Goal: Transaction & Acquisition: Purchase product/service

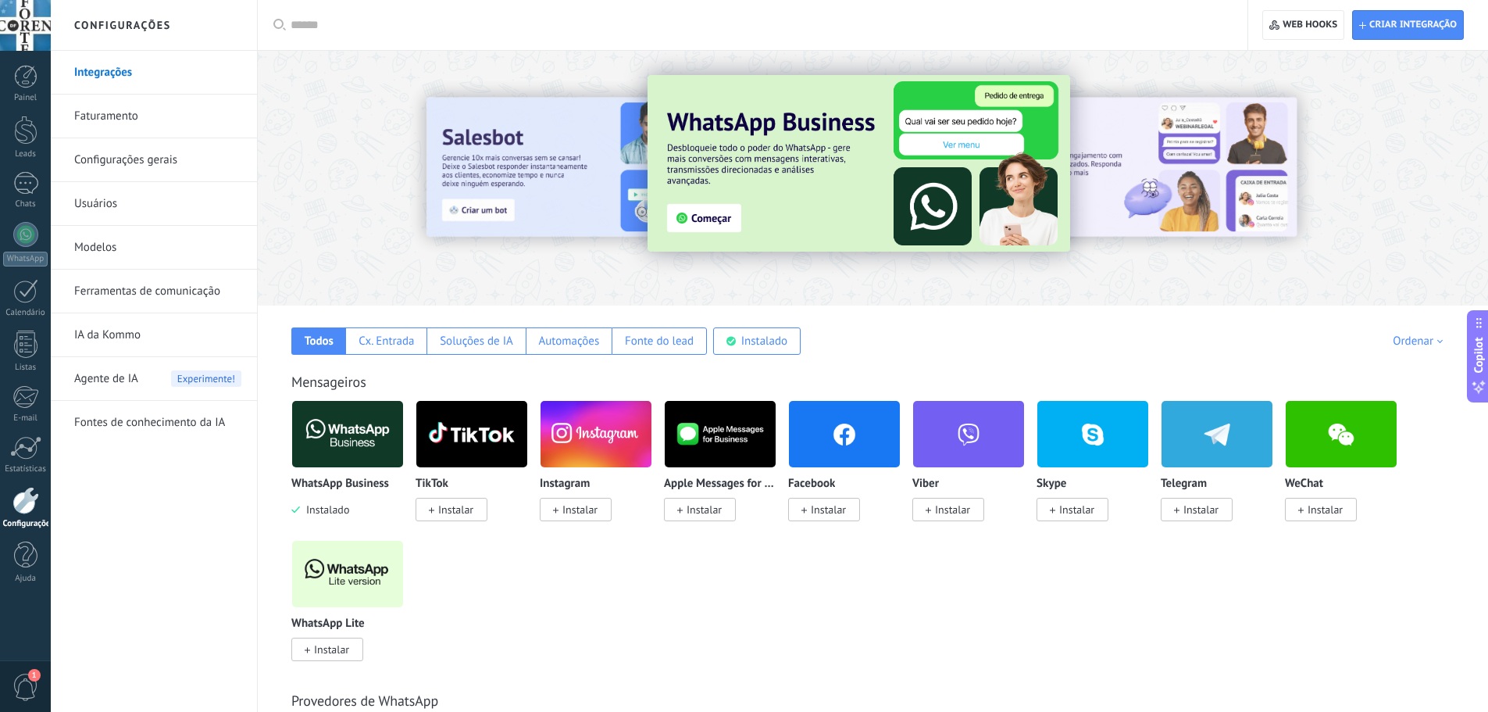
click at [1009, 330] on div "Todos Cx. Entrada Soluções de IA Automações Fonte do lead Instalado Minhas insc…" at bounding box center [872, 329] width 1199 height 49
click at [794, 135] on img at bounding box center [858, 163] width 423 height 177
click at [870, 113] on img at bounding box center [858, 163] width 423 height 177
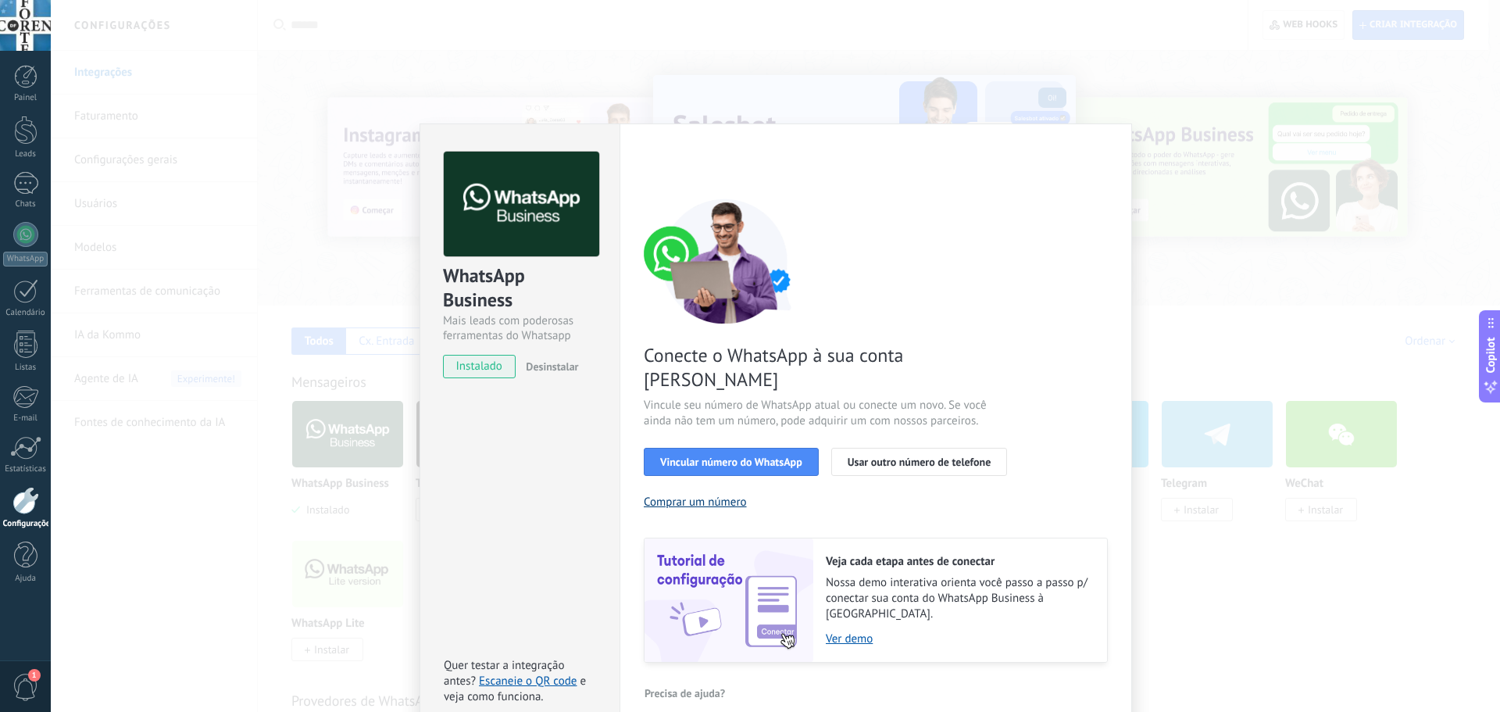
click at [720, 494] on button "Comprar um número" at bounding box center [695, 501] width 103 height 15
